Goal: Task Accomplishment & Management: Use online tool/utility

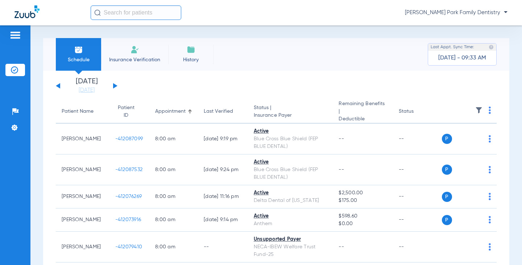
click at [228, 33] on div "Schedule Insurance Verification History Last Appt. Sync Time: [DATE] - 09:33 AM…" at bounding box center [276, 145] width 492 height 240
click at [475, 110] on img at bounding box center [478, 110] width 7 height 7
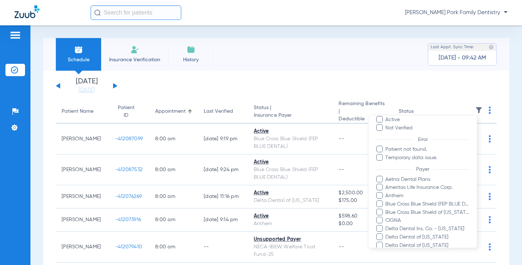
scroll to position [165, 0]
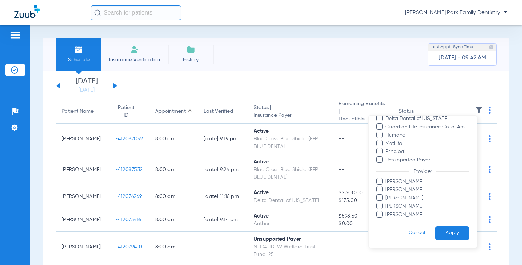
click at [400, 188] on span "[PERSON_NAME]" at bounding box center [427, 190] width 84 height 8
click at [387, 195] on input "[PERSON_NAME]" at bounding box center [387, 195] width 0 height 0
click at [441, 231] on button "Apply" at bounding box center [453, 233] width 34 height 14
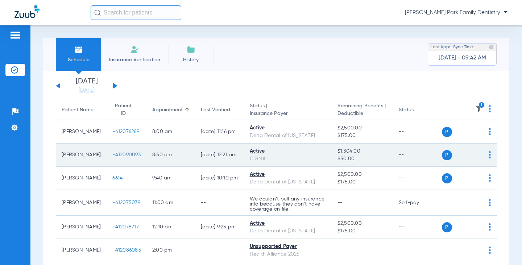
click at [116, 153] on span "-412090093" at bounding box center [126, 154] width 28 height 5
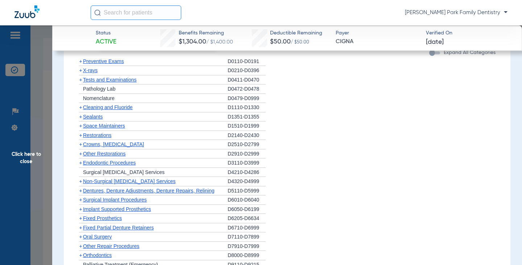
scroll to position [471, 0]
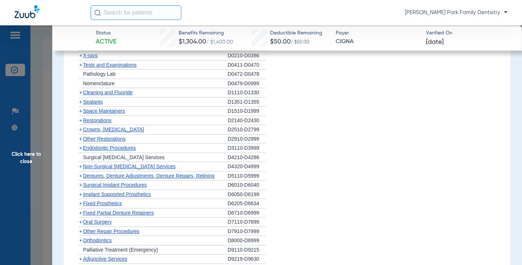
click at [99, 133] on div "+ Crowns, [MEDICAL_DATA]" at bounding box center [151, 129] width 152 height 9
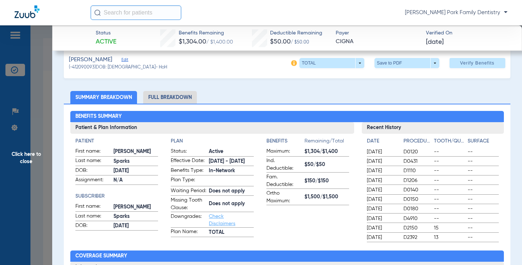
scroll to position [0, 0]
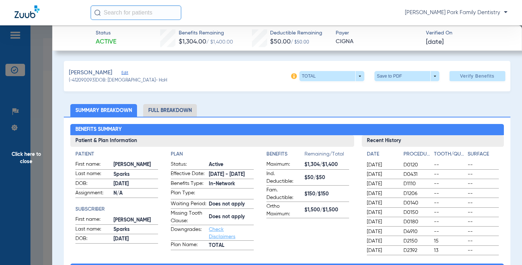
click at [11, 171] on span "Click here to close" at bounding box center [26, 157] width 52 height 265
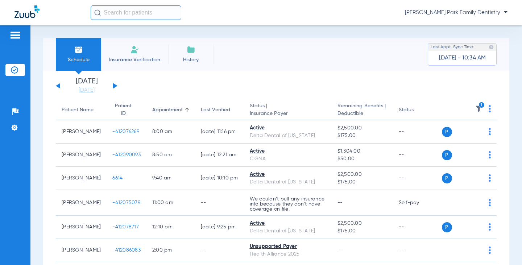
click at [112, 86] on div "[DATE] [DATE] [DATE] [DATE] [DATE] [DATE] [DATE] [DATE] [DATE] [DATE] [DATE] [D…" at bounding box center [87, 86] width 62 height 16
click at [114, 86] on button at bounding box center [115, 85] width 4 height 5
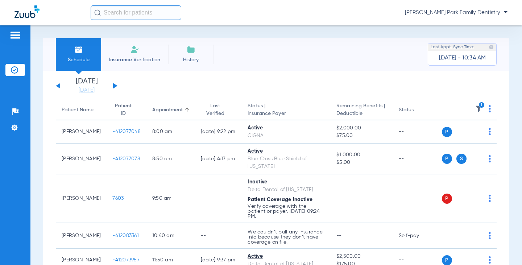
click at [475, 109] on img at bounding box center [478, 108] width 7 height 7
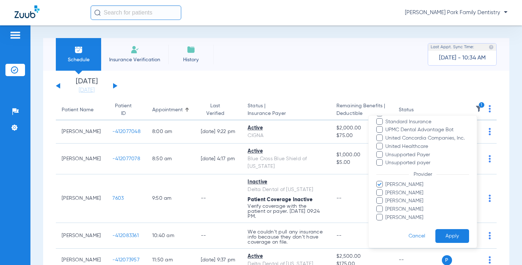
scroll to position [190, 0]
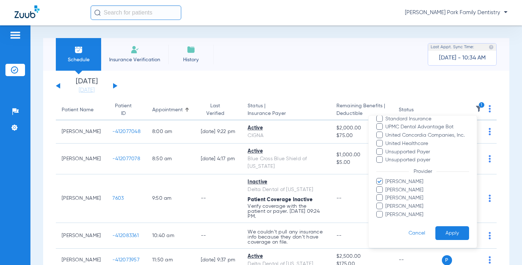
click at [416, 182] on span "[PERSON_NAME]" at bounding box center [427, 182] width 84 height 8
click at [387, 187] on input "[PERSON_NAME]" at bounding box center [387, 187] width 0 height 0
click at [405, 214] on span "[PERSON_NAME]" at bounding box center [427, 215] width 84 height 8
click at [387, 220] on input "[PERSON_NAME]" at bounding box center [387, 220] width 0 height 0
click at [446, 232] on button "Apply" at bounding box center [453, 233] width 34 height 14
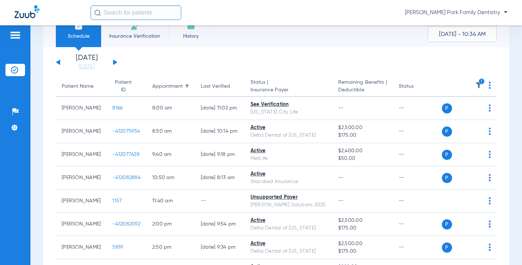
scroll to position [36, 0]
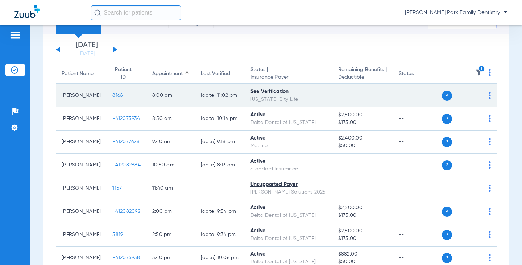
click at [112, 96] on span "8166" at bounding box center [117, 95] width 10 height 5
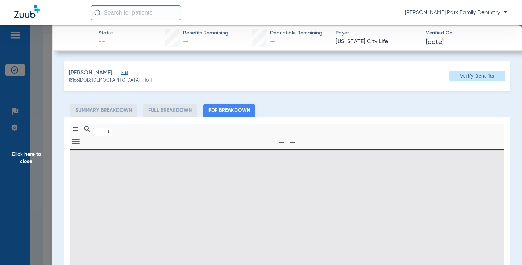
type input "0"
select select "page-width"
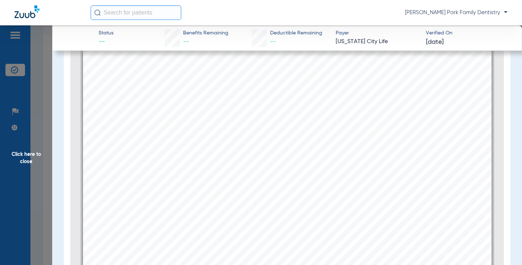
scroll to position [105, 0]
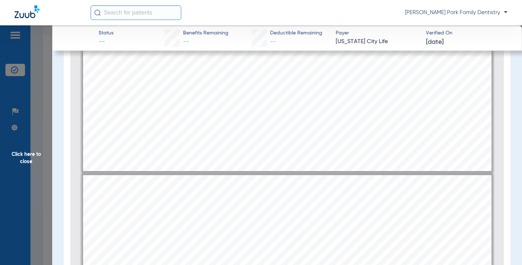
type input "2"
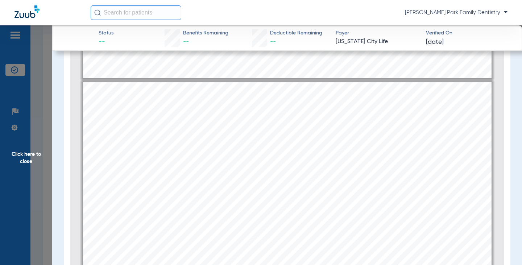
scroll to position [548, 0]
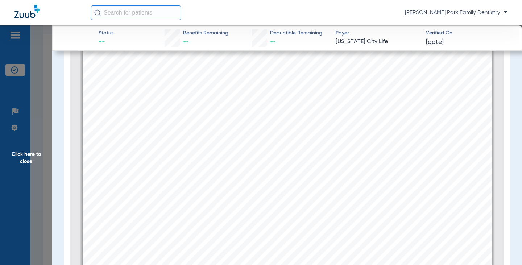
click at [25, 144] on span "Click here to close" at bounding box center [26, 157] width 52 height 265
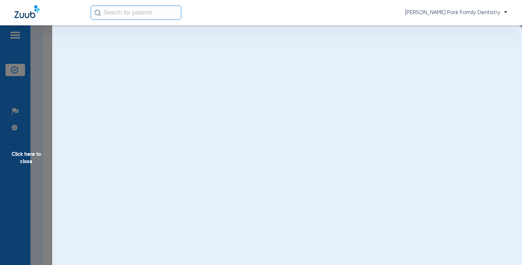
scroll to position [0, 0]
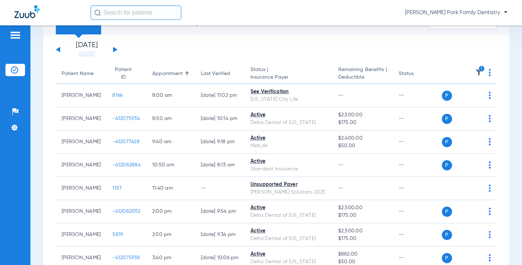
click at [275, 49] on app-single-date-navigator "[DATE] [DATE] [DATE] [DATE] [DATE] [DATE] [DATE] [DATE] [DATE] [DATE] [DATE] [D…" at bounding box center [276, 50] width 441 height 16
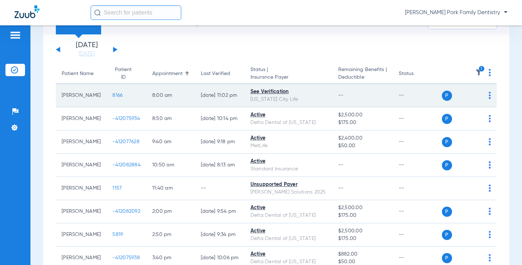
click at [112, 96] on span "8166" at bounding box center [117, 95] width 10 height 5
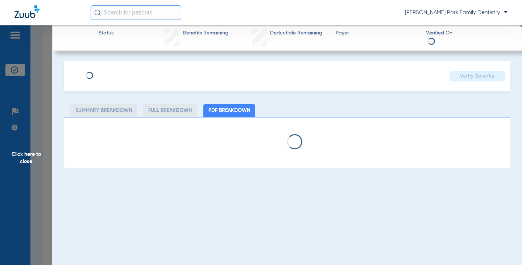
select select "page-width"
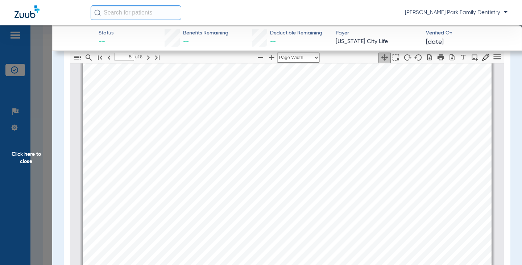
scroll to position [2433, 0]
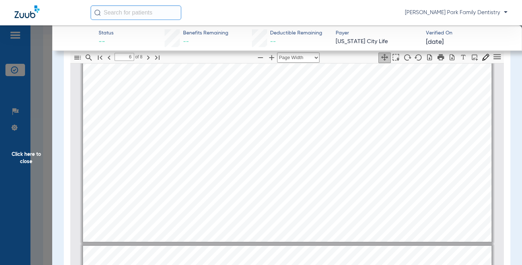
type input "7"
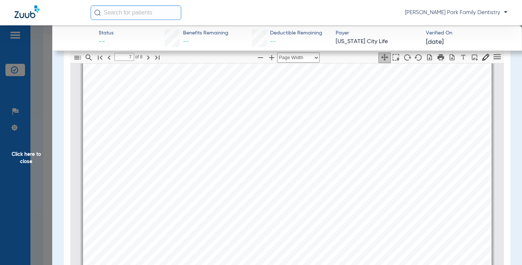
scroll to position [3521, 0]
click at [30, 159] on span "Click here to close" at bounding box center [26, 157] width 52 height 265
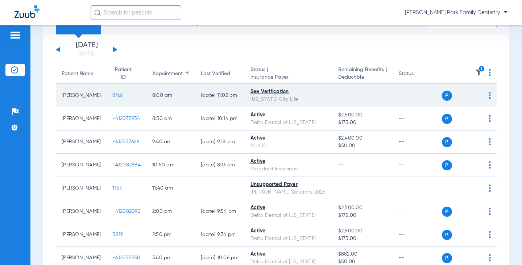
click at [112, 96] on span "8166" at bounding box center [117, 95] width 10 height 5
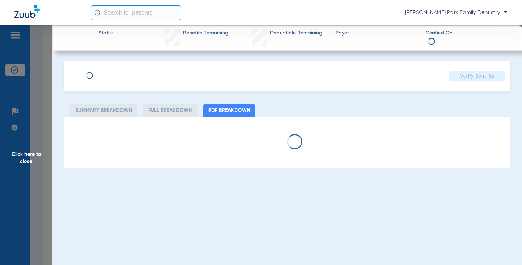
select select "page-width"
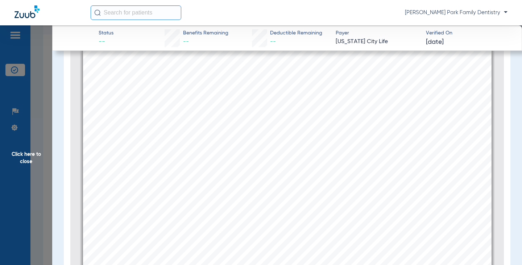
scroll to position [1088, 0]
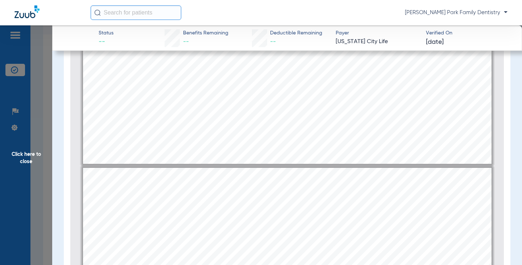
type input "2"
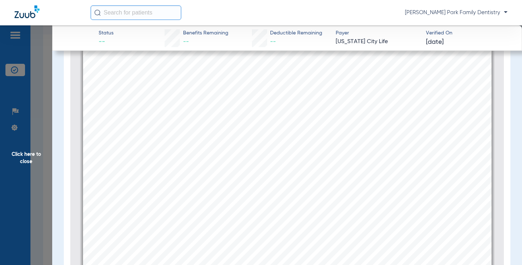
scroll to position [762, 0]
click at [28, 161] on span "Click here to close" at bounding box center [26, 157] width 52 height 265
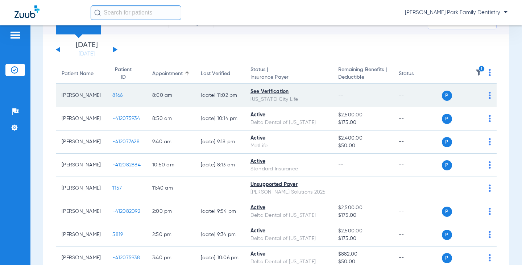
click at [112, 95] on span "8166" at bounding box center [117, 95] width 10 height 5
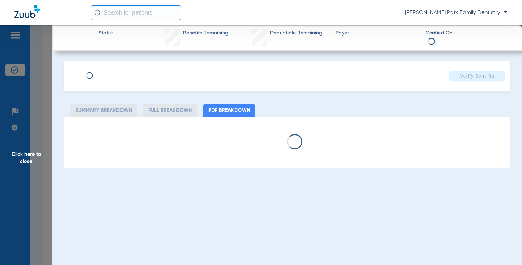
select select "page-width"
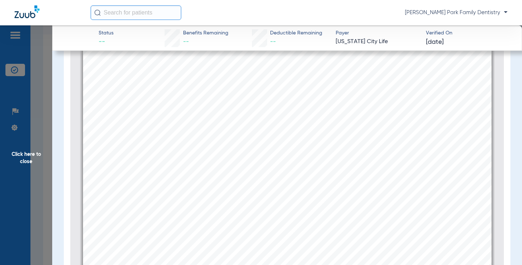
scroll to position [1012, 0]
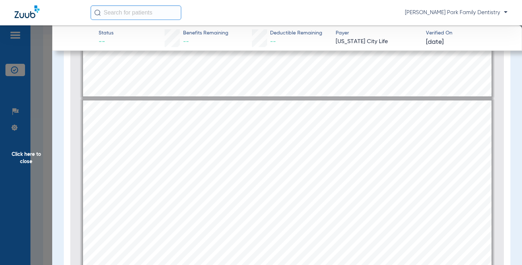
type input "3"
